Goal: Transaction & Acquisition: Purchase product/service

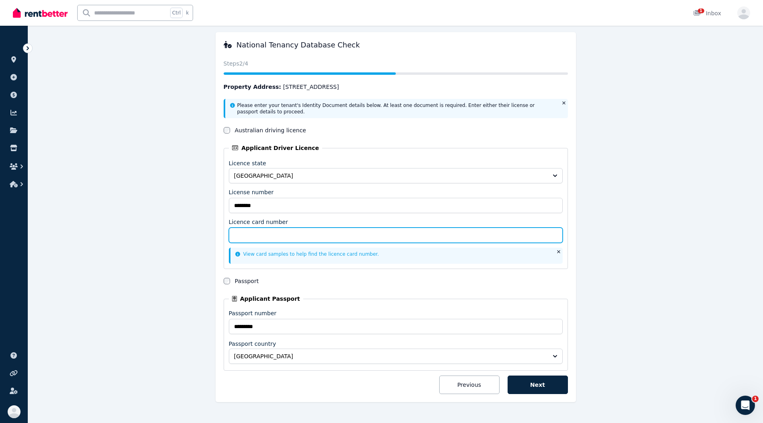
click at [249, 240] on input "Licence card number" at bounding box center [396, 235] width 334 height 15
type input "**********"
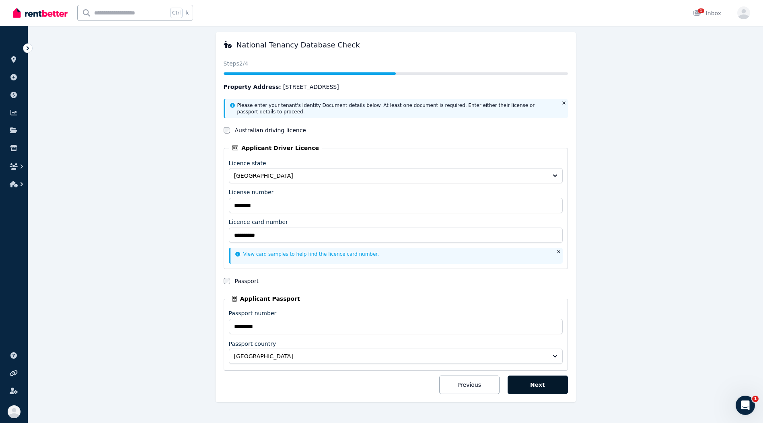
click at [543, 384] on button "Next" at bounding box center [538, 385] width 60 height 19
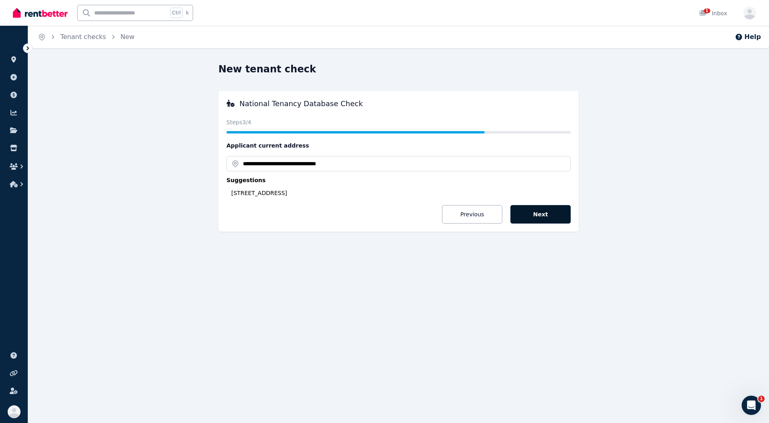
click at [546, 218] on button "Next" at bounding box center [541, 214] width 60 height 19
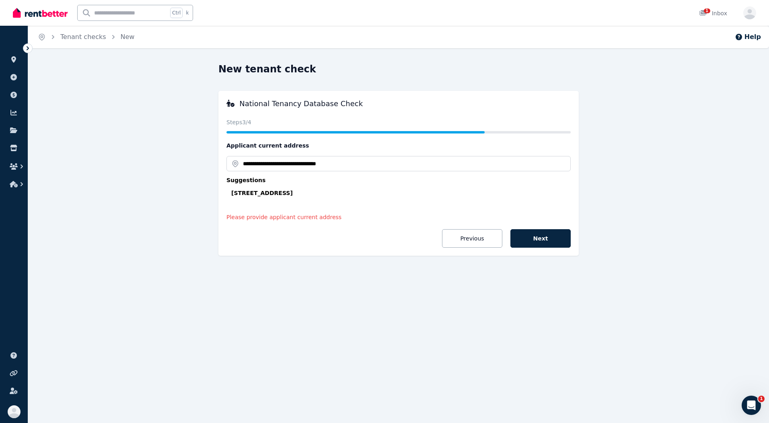
click at [330, 195] on div "[STREET_ADDRESS]" at bounding box center [401, 193] width 340 height 8
type input "**********"
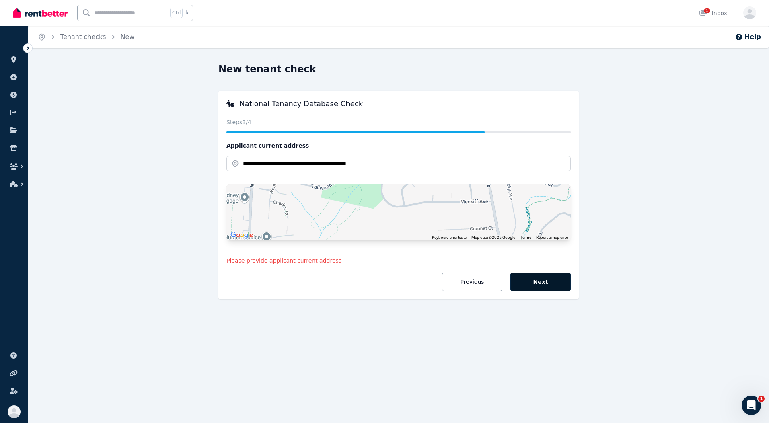
click at [551, 281] on button "Next" at bounding box center [541, 282] width 60 height 19
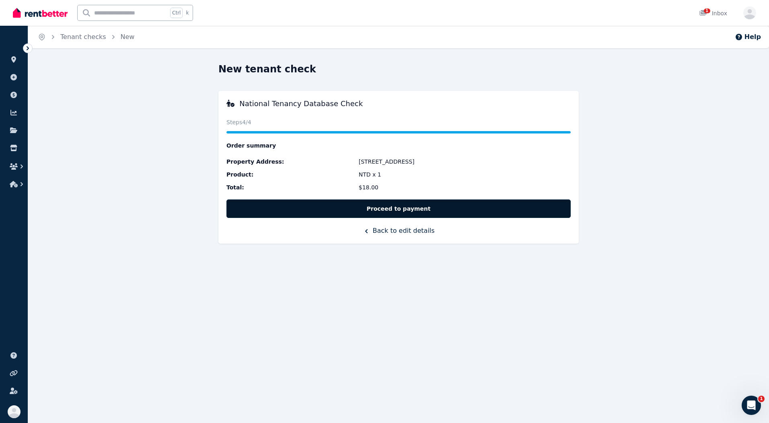
click at [389, 207] on button "Proceed to payment" at bounding box center [399, 209] width 344 height 19
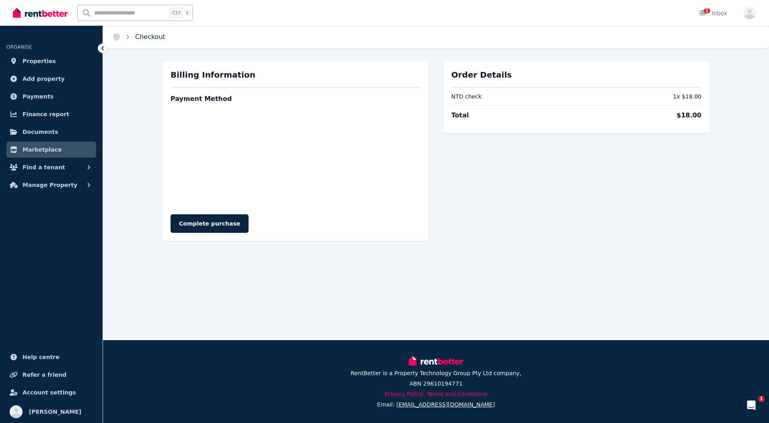
click at [146, 39] on link "Checkout" at bounding box center [150, 37] width 30 height 8
click at [127, 37] on icon "Breadcrumb" at bounding box center [128, 37] width 8 height 8
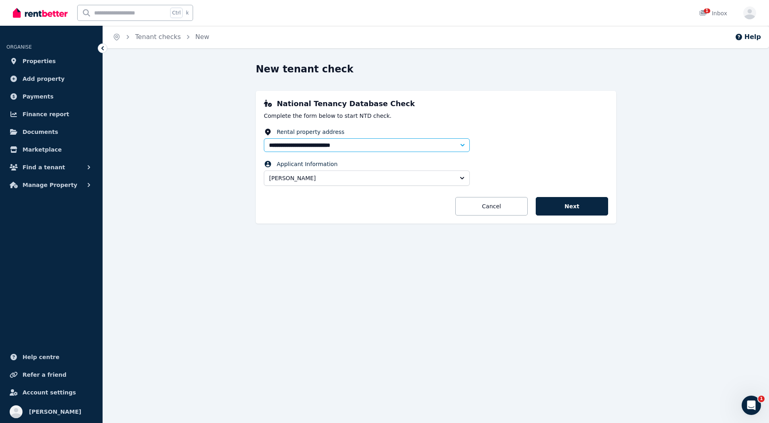
click at [129, 37] on icon "Breadcrumb" at bounding box center [128, 37] width 8 height 8
click at [126, 37] on icon "Breadcrumb" at bounding box center [128, 37] width 8 height 8
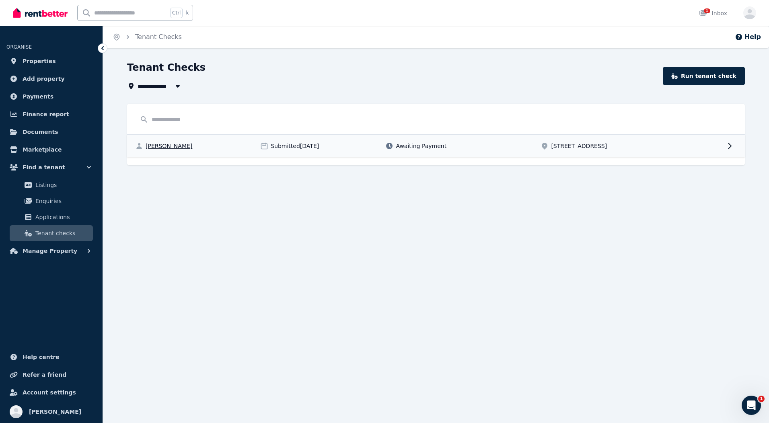
click at [184, 141] on div "Radouan Amar Nezar Submitted 25/08/2025 Awaiting Payment 40 Prince St, North Pa…" at bounding box center [436, 146] width 618 height 23
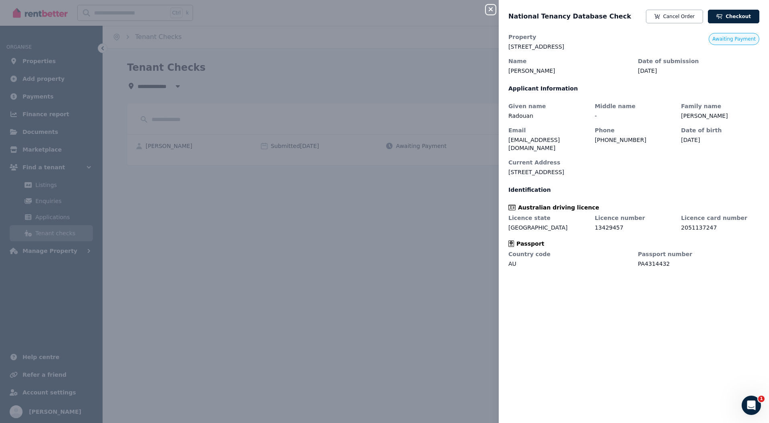
click at [443, 73] on div "Close panel National Tenancy Database Check Cancel Order Checkout Property 40 P…" at bounding box center [384, 211] width 769 height 423
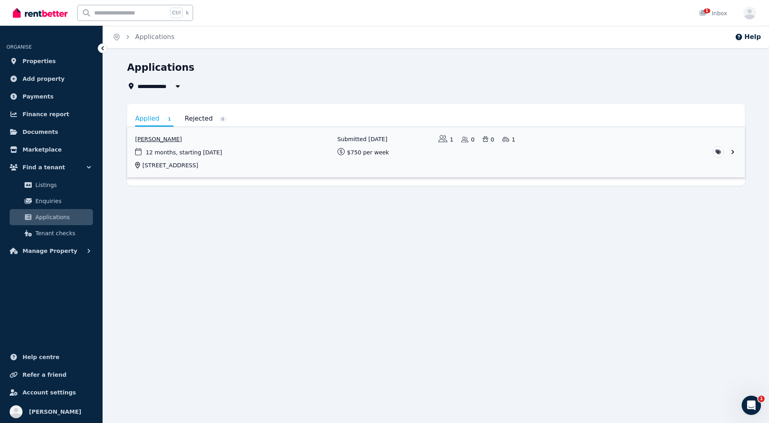
click at [200, 150] on link "View application: Radouan Amar Nezar" at bounding box center [436, 152] width 618 height 50
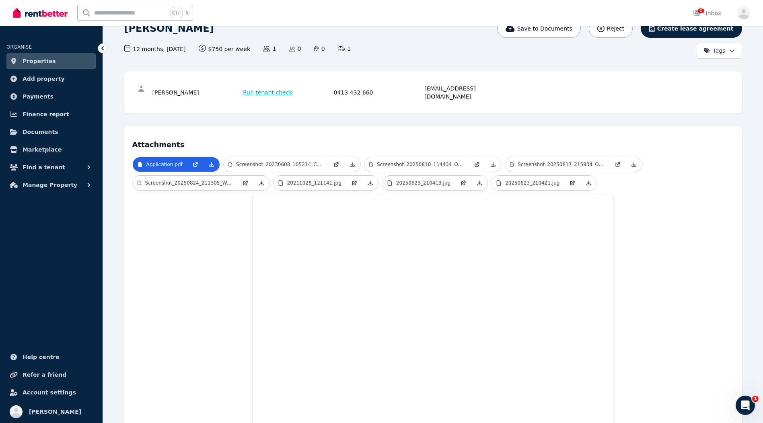
scroll to position [52, 0]
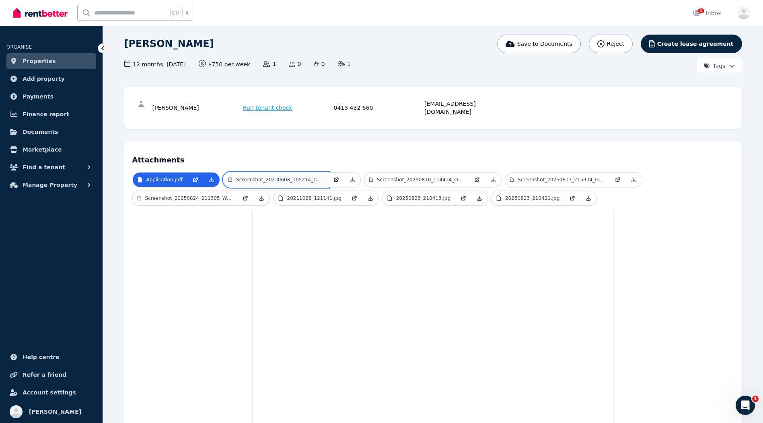
click at [310, 177] on p "Screenshot_20230608_105214_Chrome.jpg" at bounding box center [279, 180] width 87 height 6
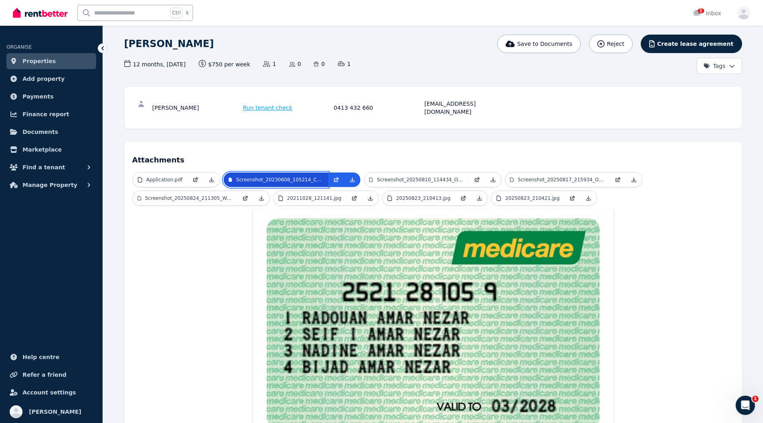
scroll to position [0, 0]
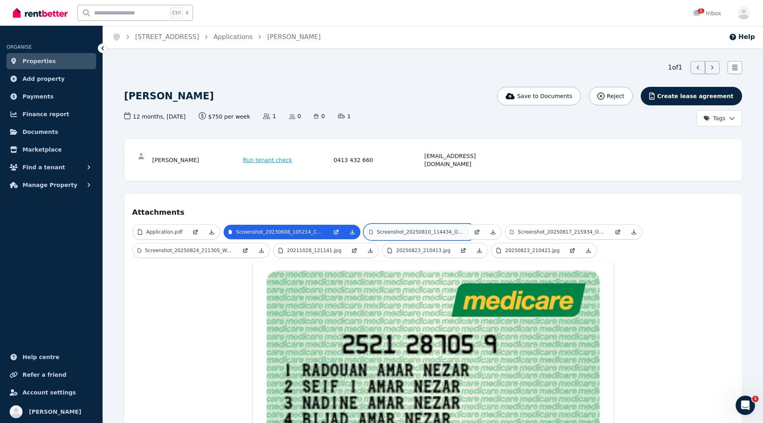
click at [418, 229] on p "Screenshot_20250810_114434_Outlook.jpg" at bounding box center [420, 232] width 87 height 6
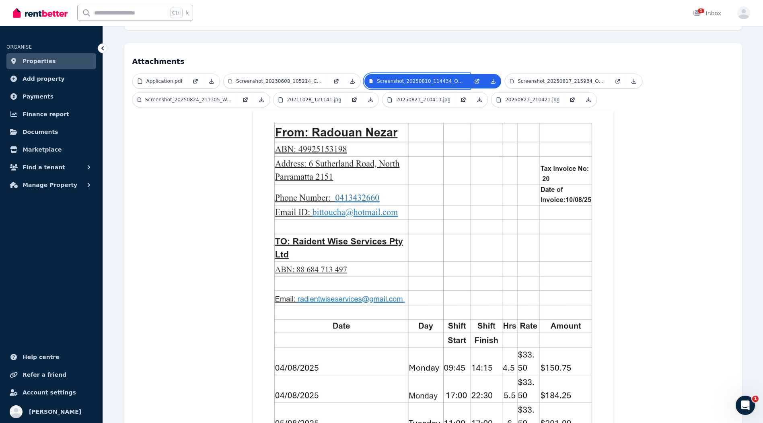
scroll to position [161, 0]
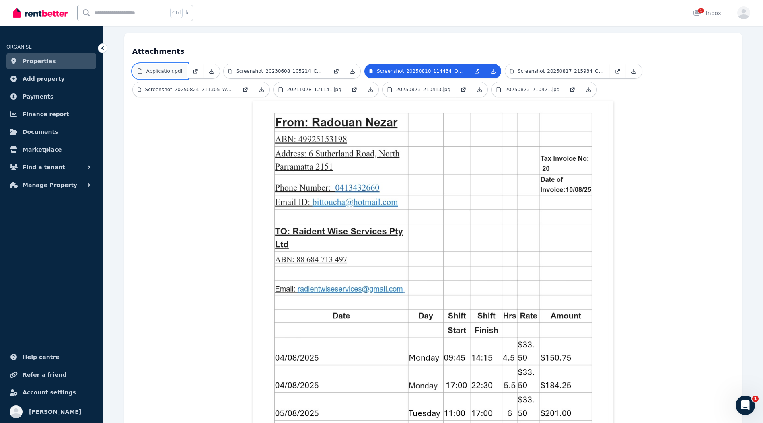
click at [159, 68] on p "Application.pdf" at bounding box center [164, 71] width 36 height 6
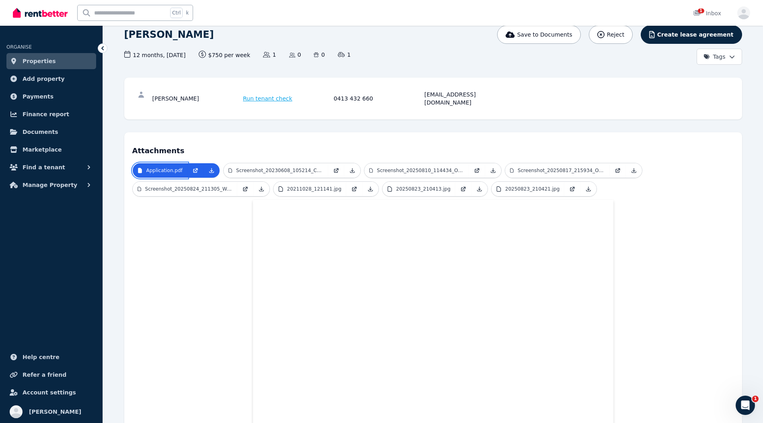
scroll to position [52, 0]
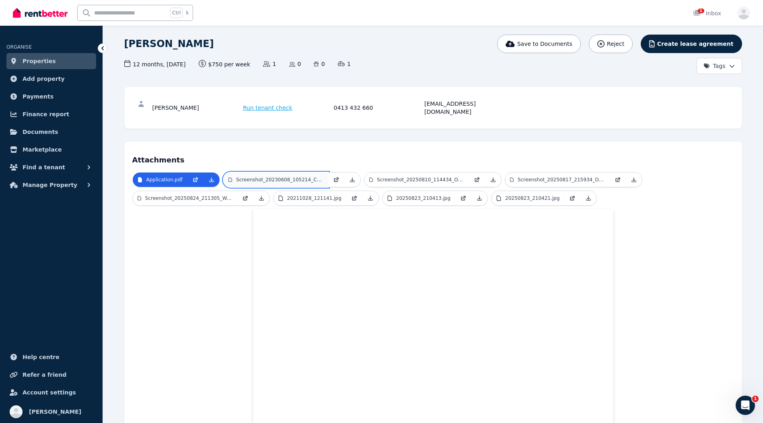
click at [265, 177] on p "Screenshot_20230608_105214_Chrome.jpg" at bounding box center [279, 180] width 87 height 6
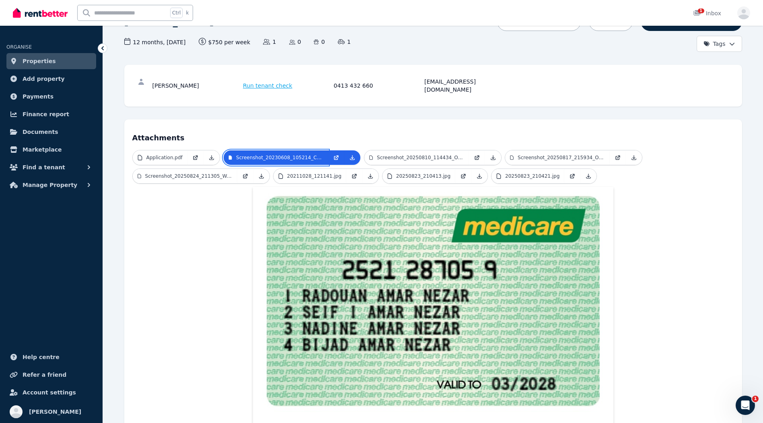
scroll to position [28, 0]
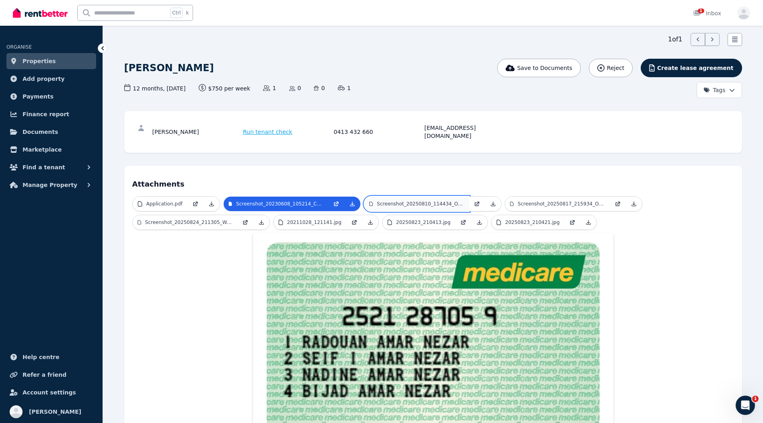
click at [401, 197] on link "Screenshot_20250810_114434_Outlook.jpg" at bounding box center [417, 204] width 105 height 14
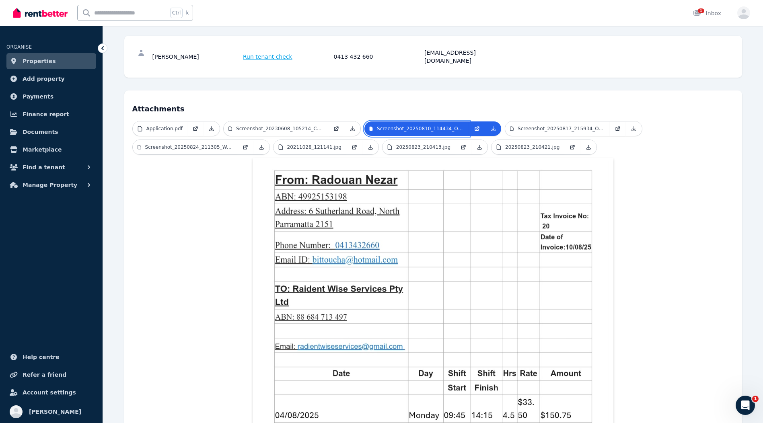
scroll to position [109, 0]
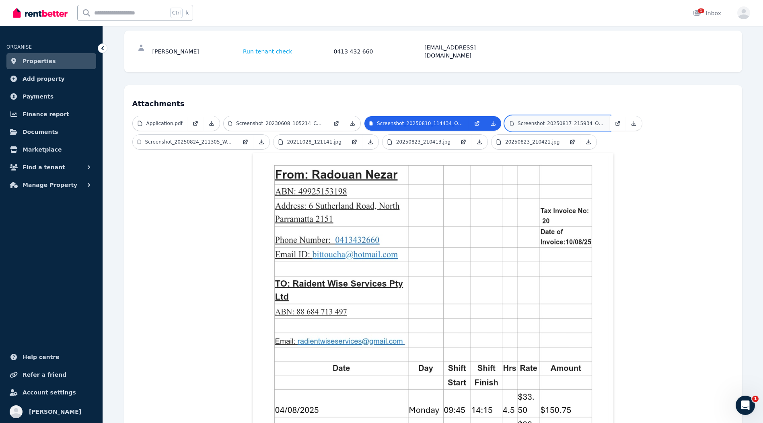
click at [539, 120] on link "Screenshot_20250817_215934_Outlook.jpg" at bounding box center [557, 123] width 105 height 14
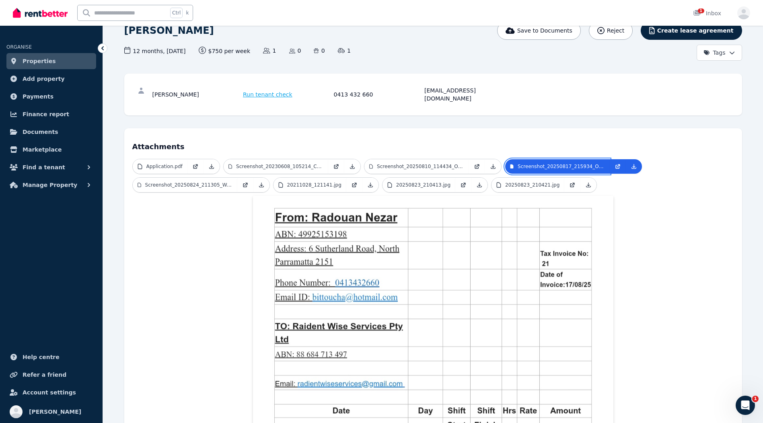
scroll to position [53, 0]
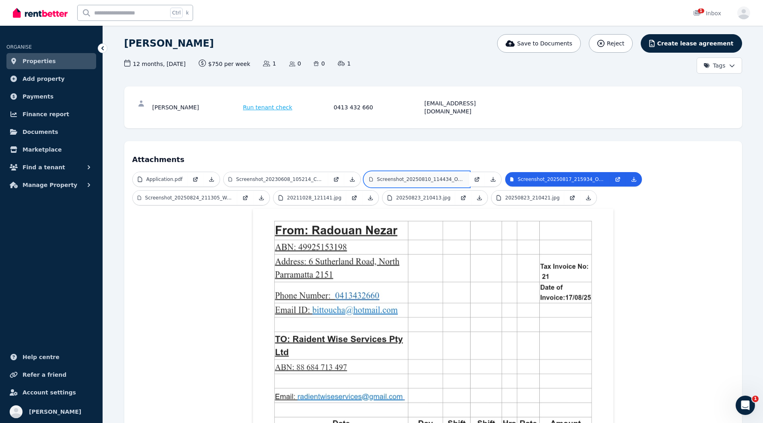
click at [464, 173] on link "Screenshot_20250810_114434_Outlook.jpg" at bounding box center [417, 179] width 105 height 14
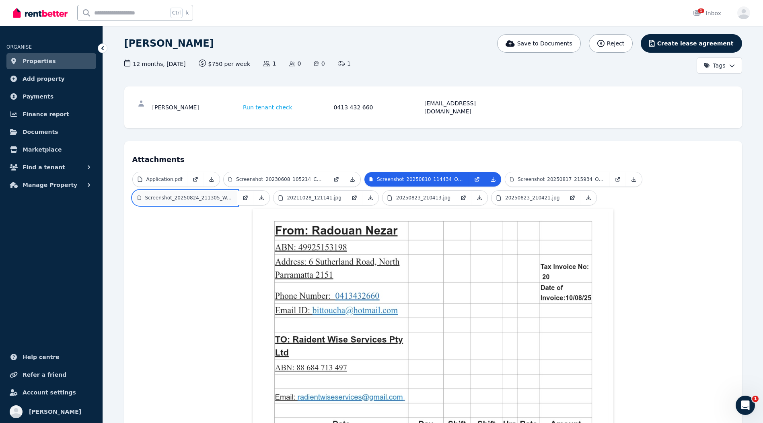
click at [219, 195] on p "Screenshot_20250824_211305_Westpac.jpg" at bounding box center [188, 198] width 87 height 6
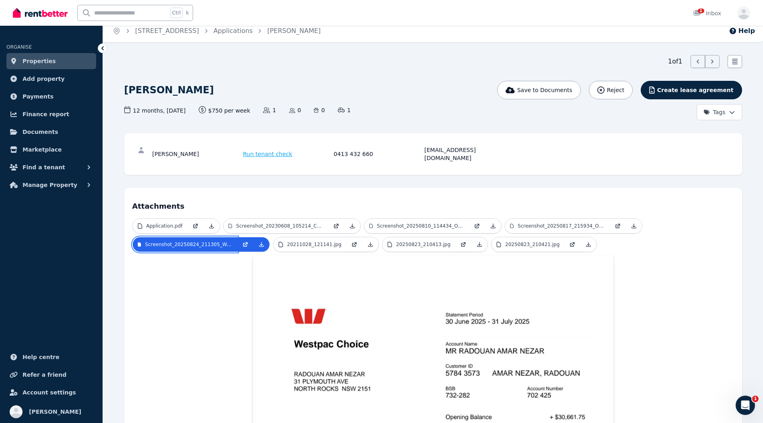
scroll to position [0, 0]
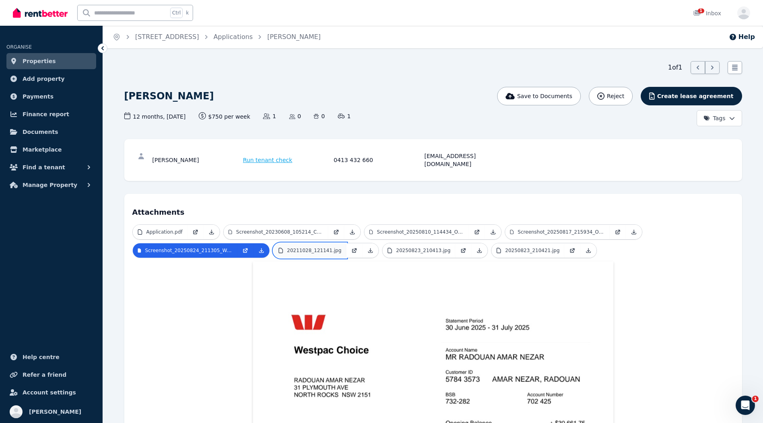
click at [331, 245] on link "20211028_121141.jpg" at bounding box center [310, 250] width 73 height 14
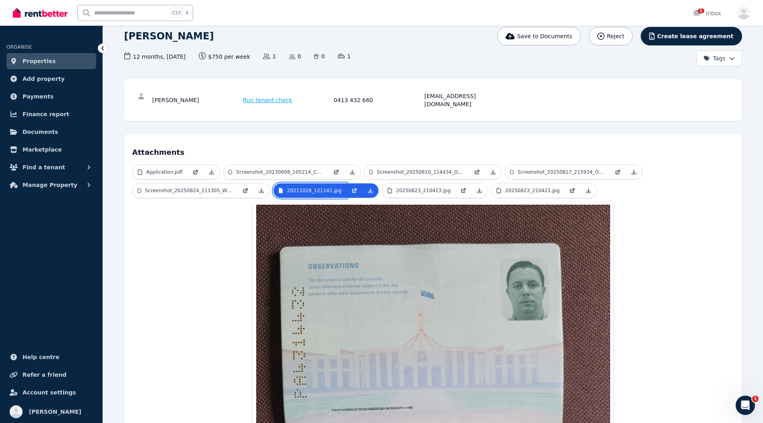
scroll to position [40, 0]
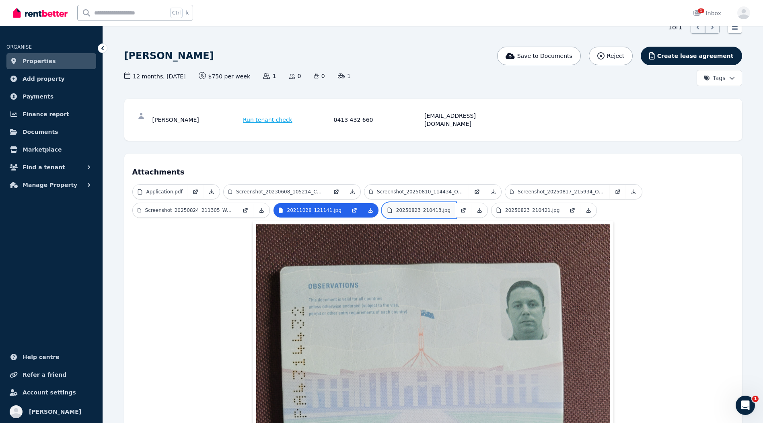
click at [416, 207] on p "20250823_210413.jpg" at bounding box center [423, 210] width 54 height 6
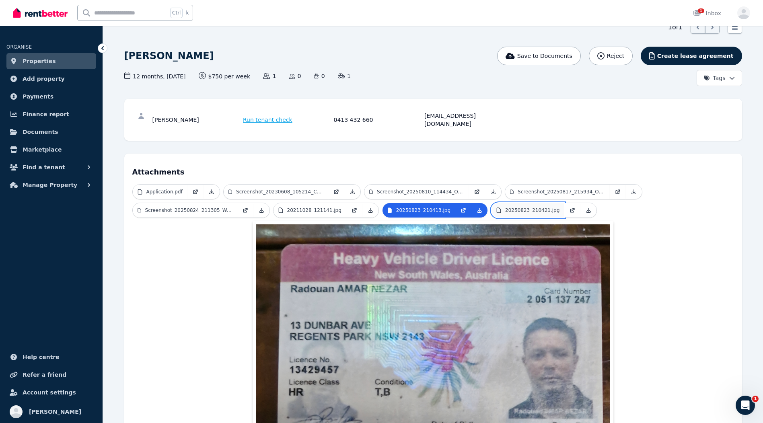
click at [505, 207] on p "20250823_210421.jpg" at bounding box center [532, 210] width 54 height 6
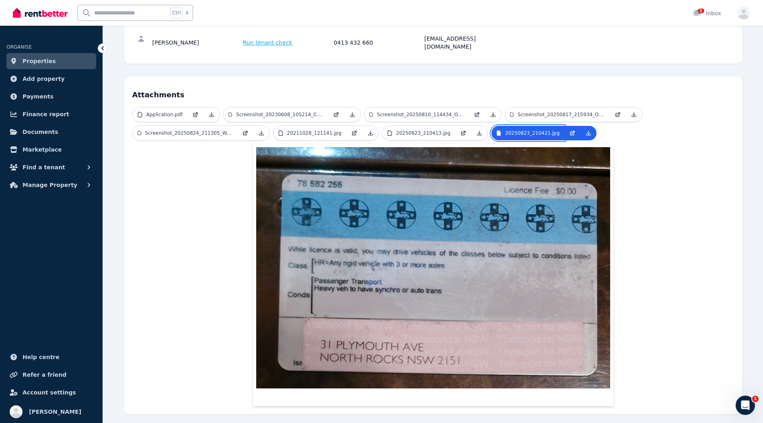
scroll to position [128, 0]
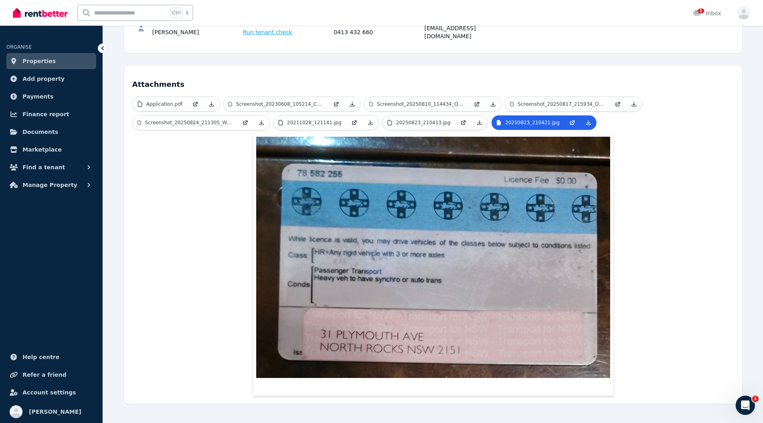
click at [372, 214] on img at bounding box center [433, 257] width 354 height 241
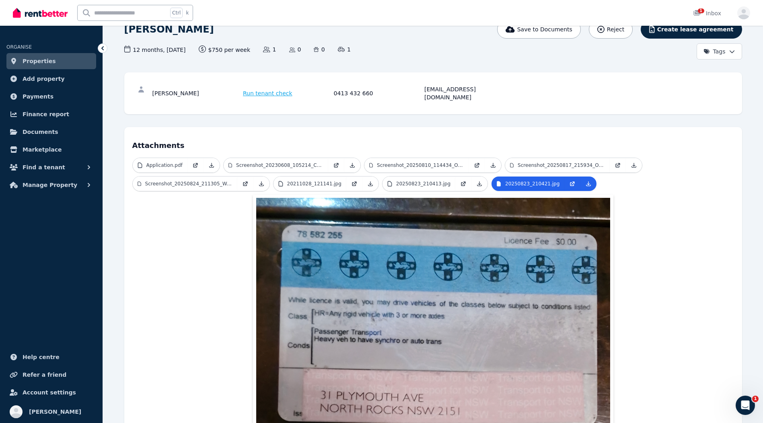
scroll to position [0, 0]
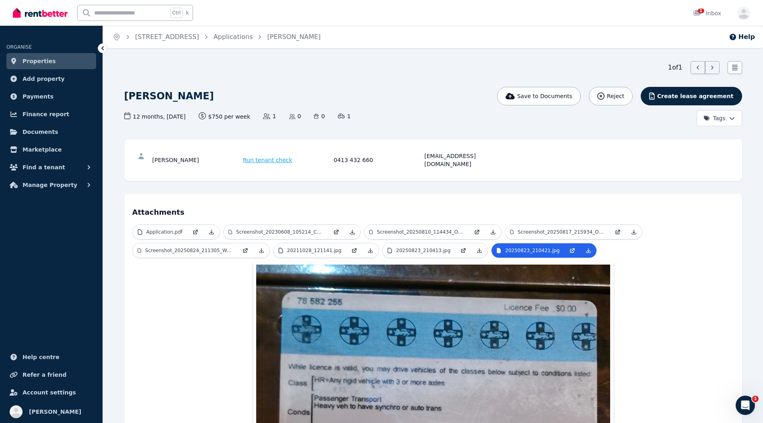
click at [266, 156] on span "Run tenant check" at bounding box center [267, 160] width 49 height 8
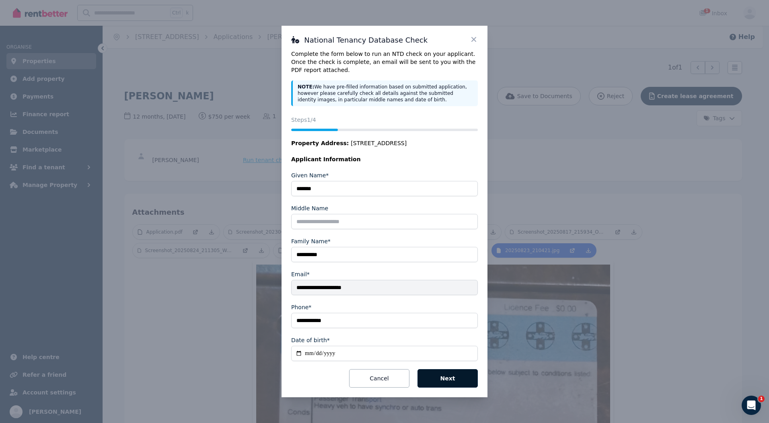
click at [461, 375] on button "Next" at bounding box center [448, 378] width 60 height 19
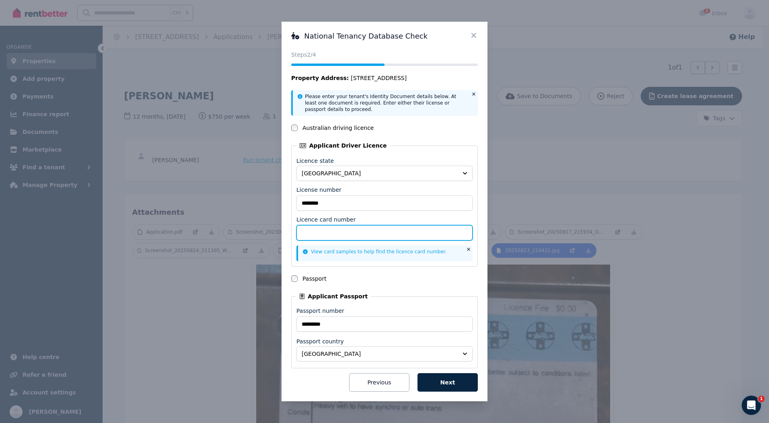
click at [340, 232] on input "Licence card number" at bounding box center [385, 232] width 176 height 15
type input "**********"
click at [436, 379] on button "Next" at bounding box center [448, 382] width 60 height 19
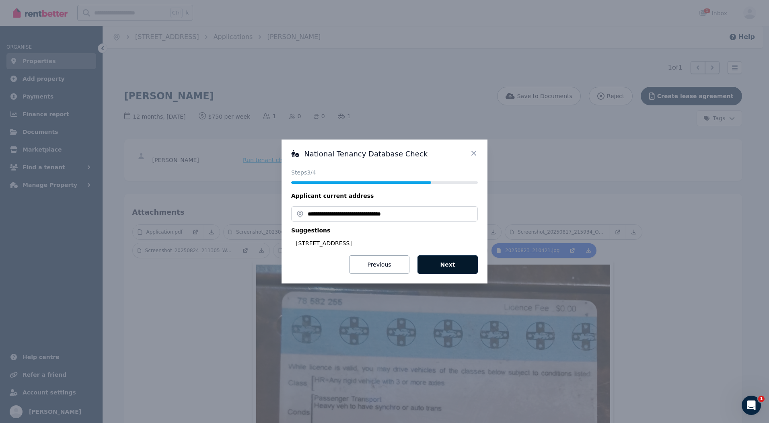
click at [444, 256] on button "Next" at bounding box center [448, 265] width 60 height 19
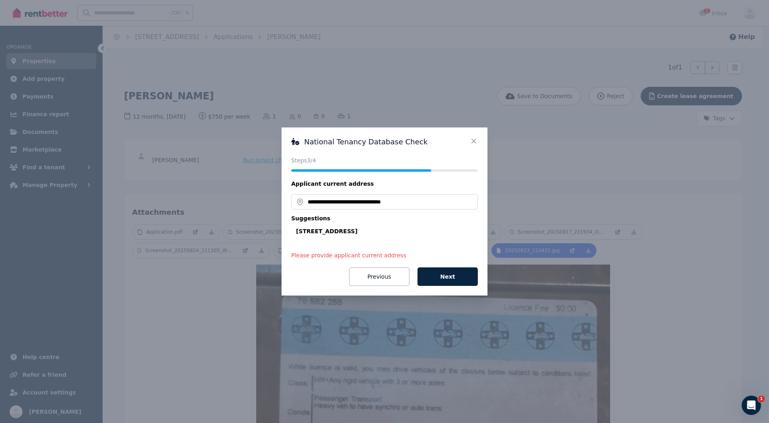
click at [429, 233] on div "[STREET_ADDRESS]" at bounding box center [387, 231] width 182 height 8
type input "**********"
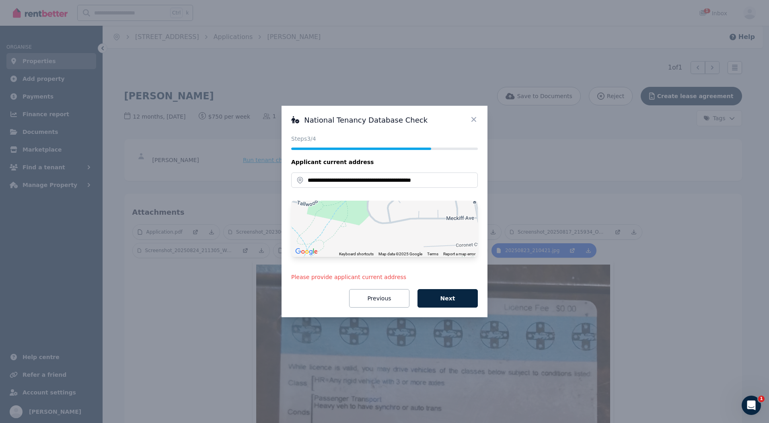
click at [447, 297] on button "Next" at bounding box center [448, 298] width 60 height 19
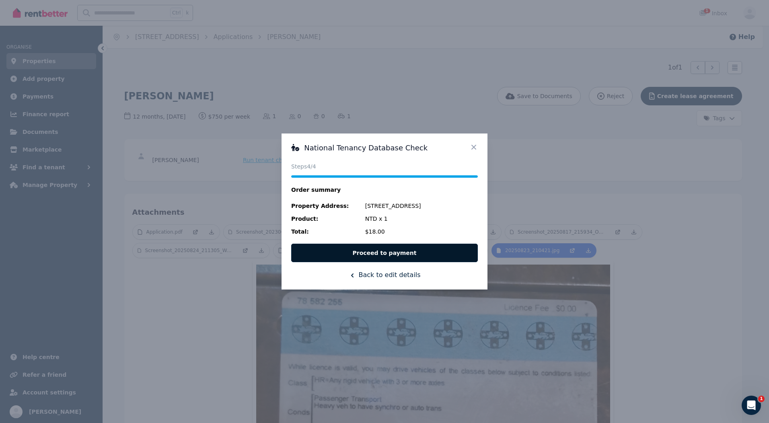
click at [390, 254] on button "Proceed to payment" at bounding box center [384, 253] width 187 height 19
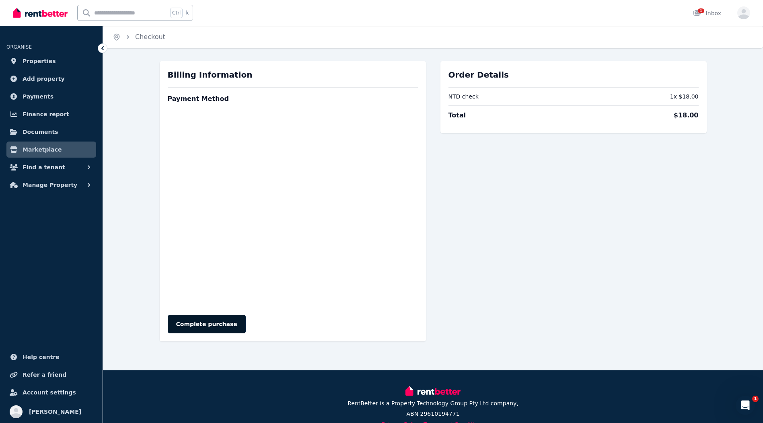
click at [218, 327] on button "Complete purchase" at bounding box center [207, 324] width 78 height 19
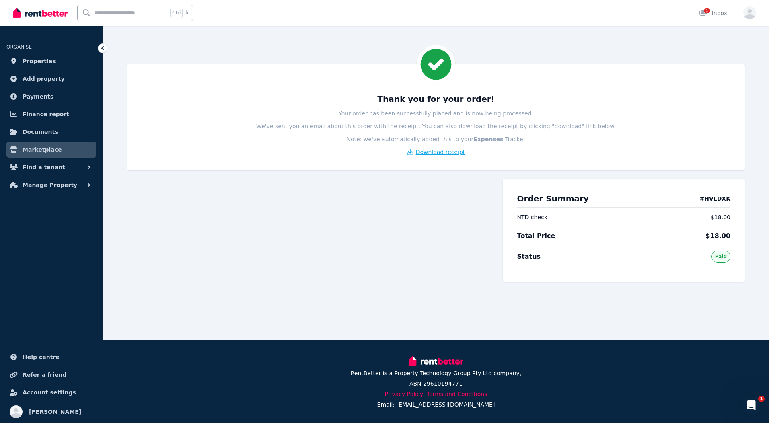
click at [451, 155] on span "Download receipt" at bounding box center [440, 152] width 49 height 8
click at [38, 62] on span "Properties" at bounding box center [39, 61] width 33 height 10
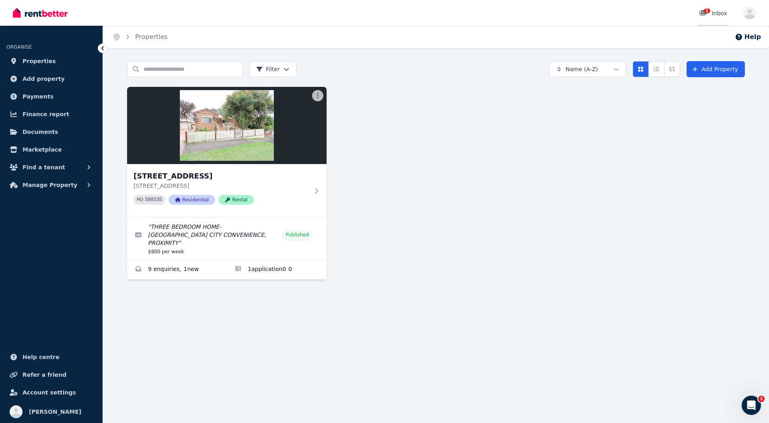
click at [708, 12] on span "1" at bounding box center [707, 10] width 6 height 5
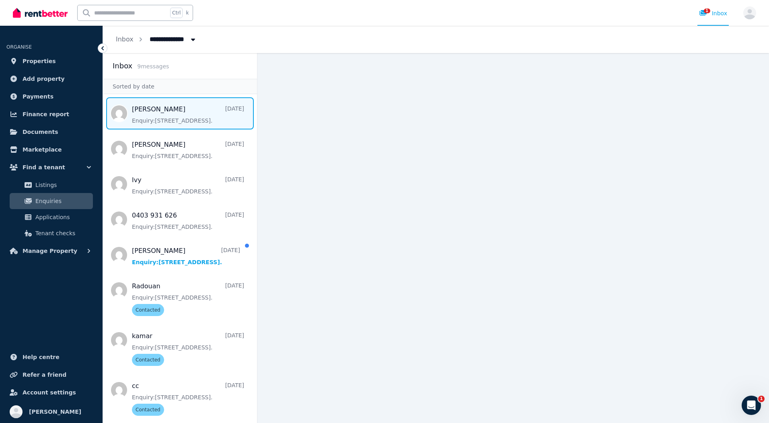
click at [182, 115] on span "Message list" at bounding box center [180, 113] width 154 height 32
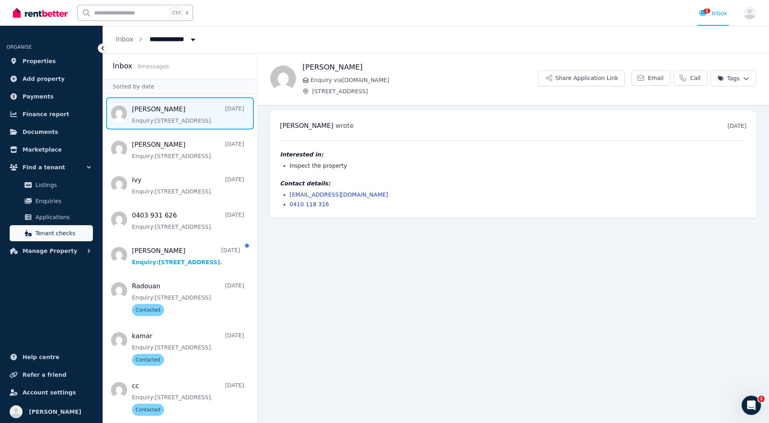
click at [51, 233] on span "Tenant checks" at bounding box center [62, 234] width 54 height 10
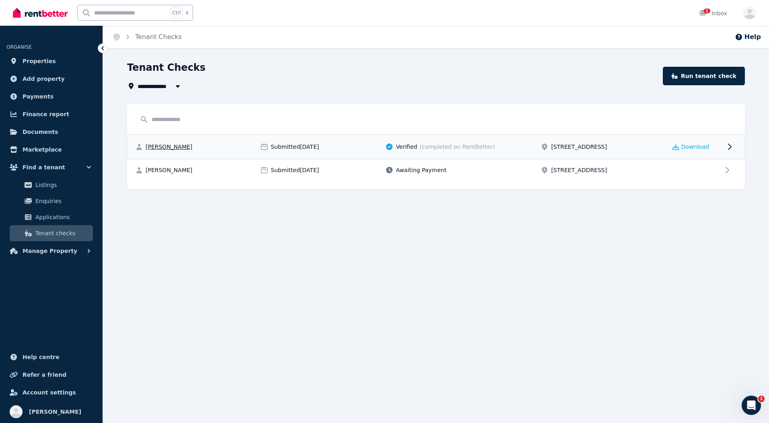
click at [169, 146] on span "Radouan Amar Nezar" at bounding box center [169, 147] width 47 height 8
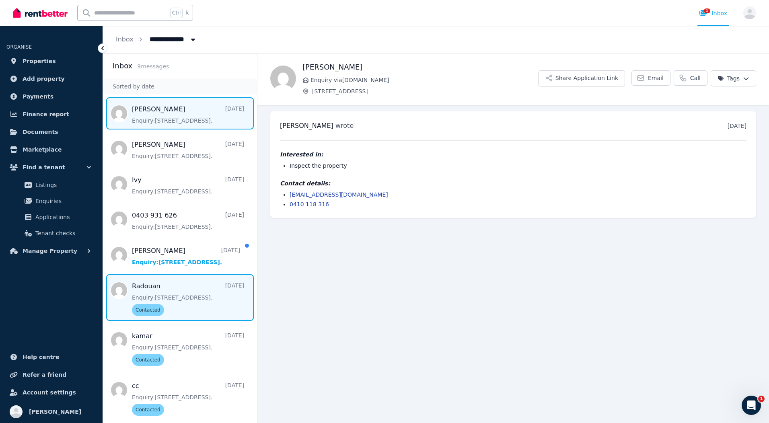
click at [166, 296] on span "Message list" at bounding box center [180, 297] width 154 height 47
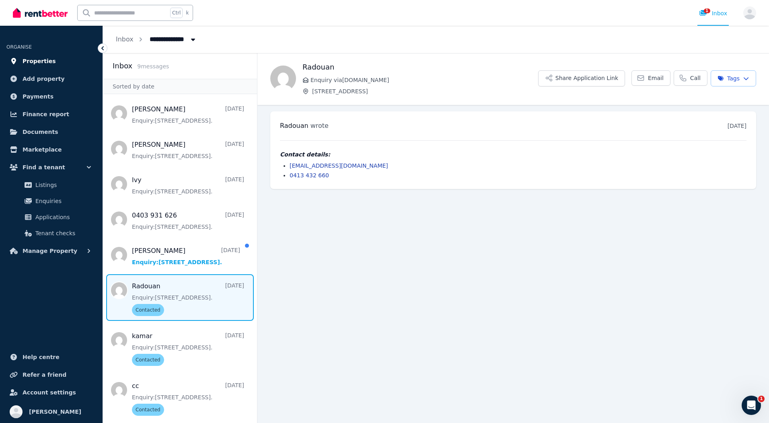
click at [19, 62] on link "Properties" at bounding box center [51, 61] width 90 height 16
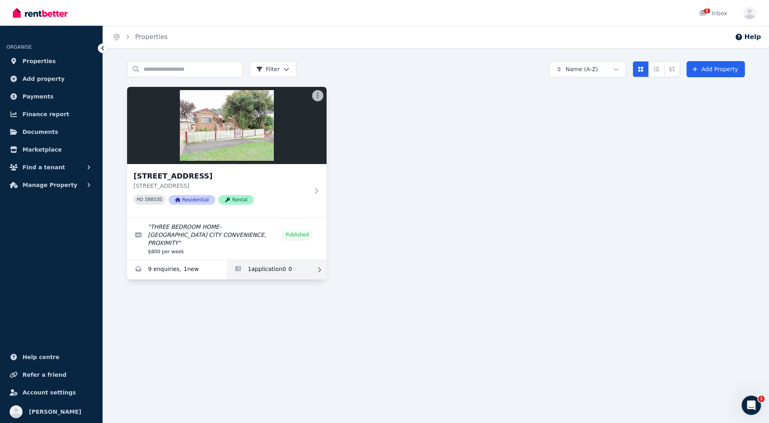
click at [266, 263] on link "Applications for 40 Prince St, North Parramatta" at bounding box center [277, 269] width 100 height 19
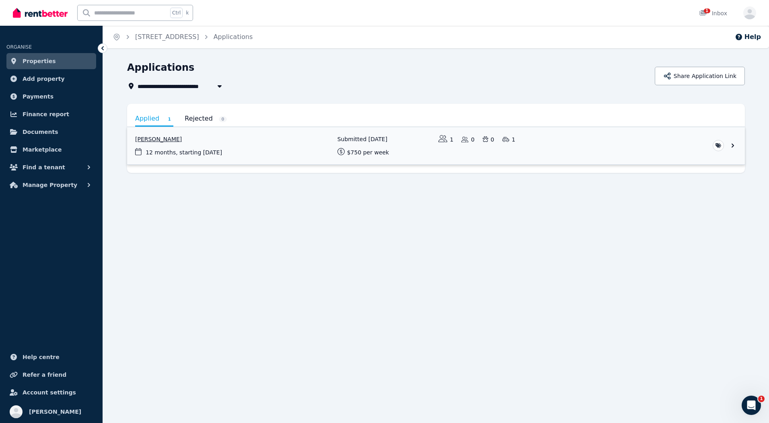
click at [187, 153] on link "View application: Radouan Amar Nezar" at bounding box center [436, 145] width 618 height 37
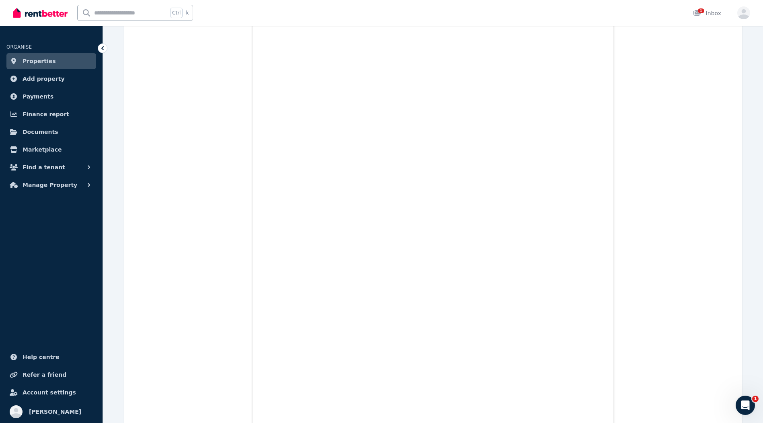
scroll to position [805, 0]
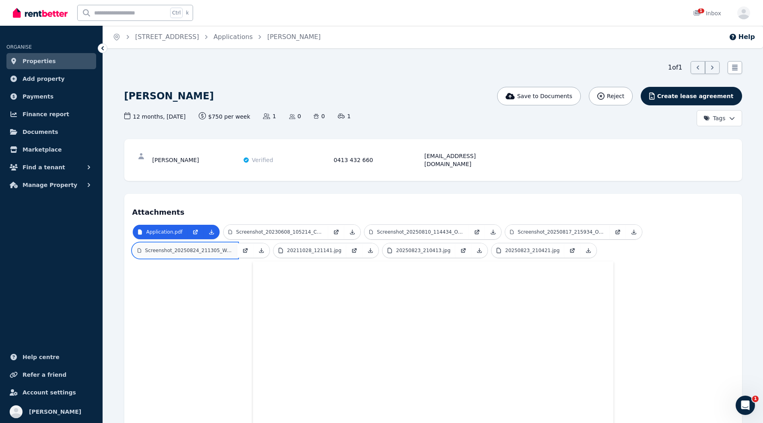
click at [229, 247] on p "Screenshot_20250824_211305_Westpac.jpg" at bounding box center [188, 250] width 87 height 6
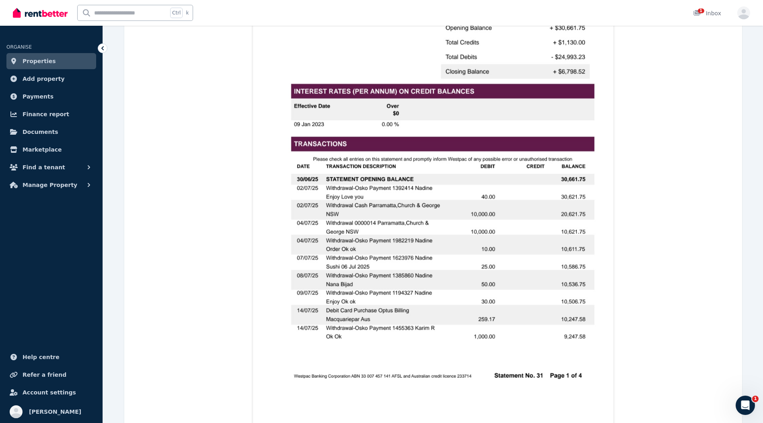
scroll to position [402, 0]
